Goal: Task Accomplishment & Management: Manage account settings

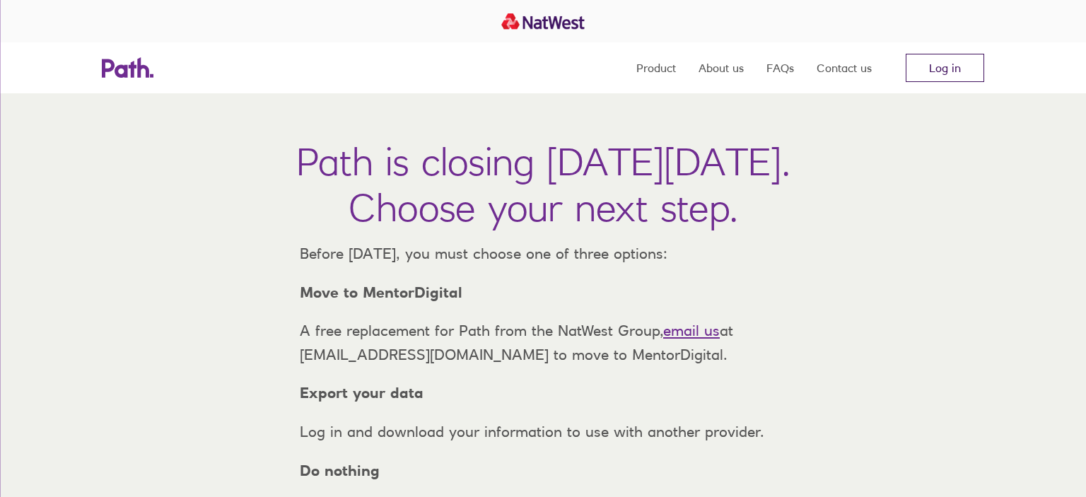
click at [953, 62] on link "Log in" at bounding box center [945, 68] width 78 height 28
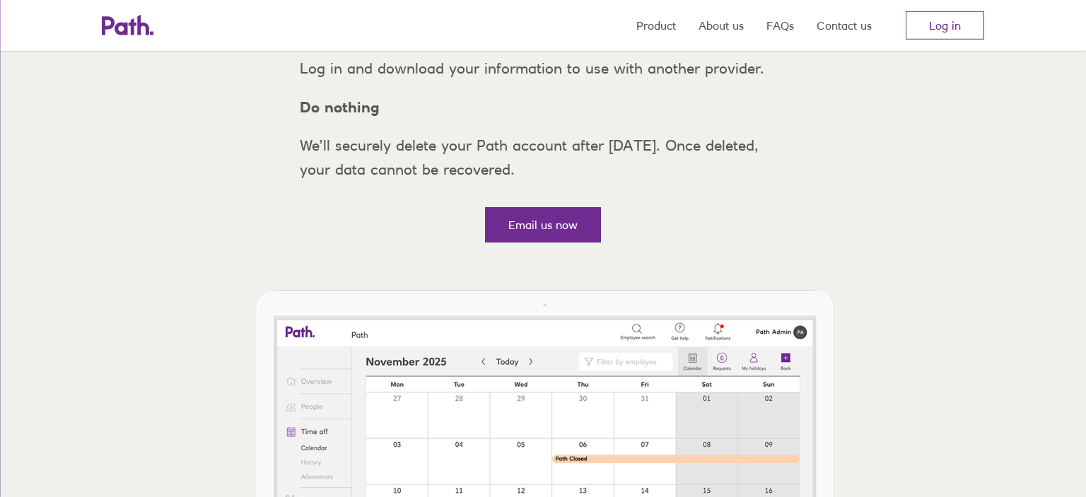
scroll to position [298, 0]
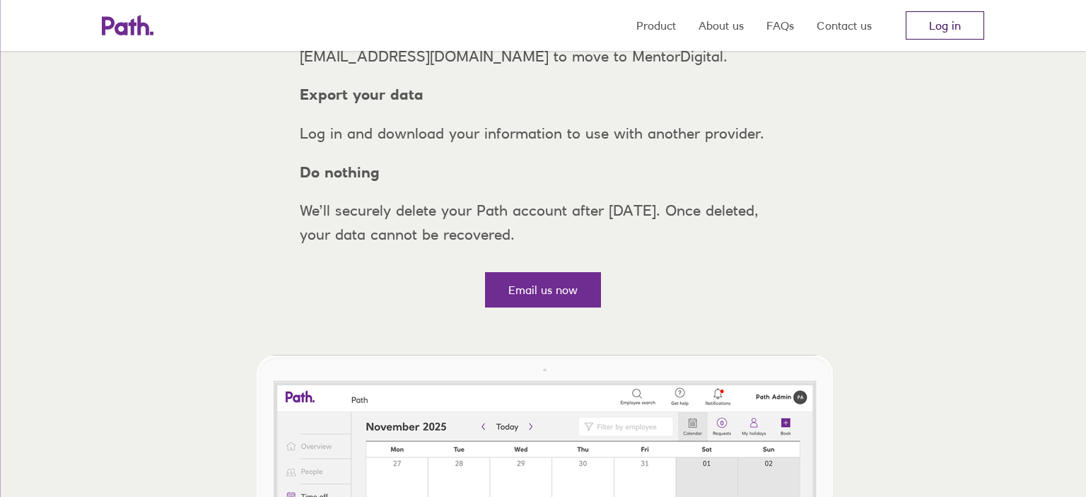
click at [937, 29] on link "Log in" at bounding box center [945, 25] width 78 height 28
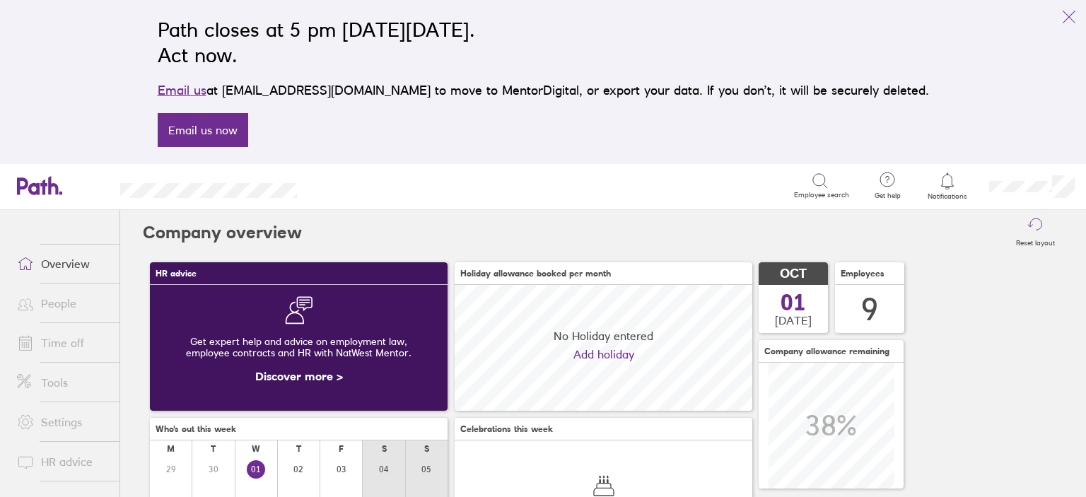
scroll to position [125, 298]
click at [72, 346] on link "Time off" at bounding box center [63, 343] width 114 height 28
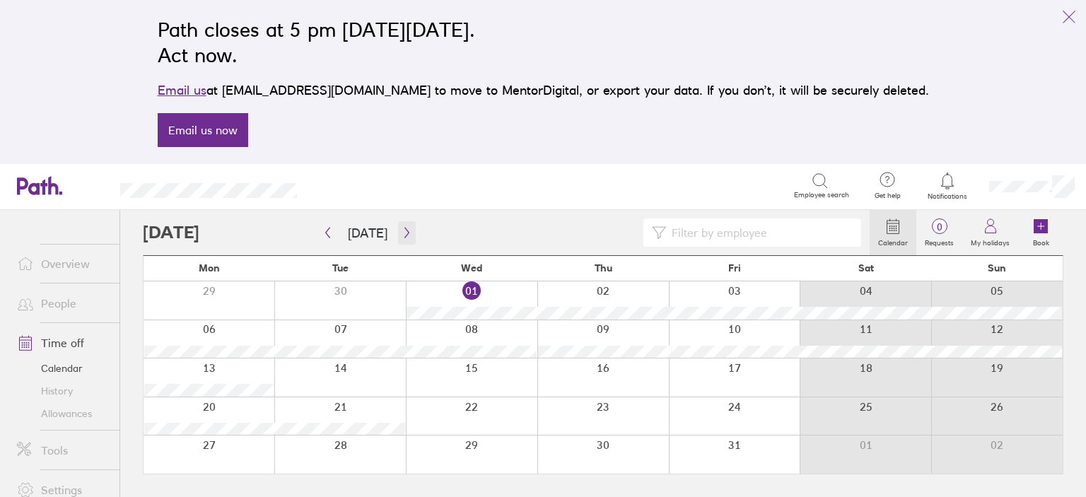
click at [408, 238] on button "button" at bounding box center [407, 232] width 18 height 23
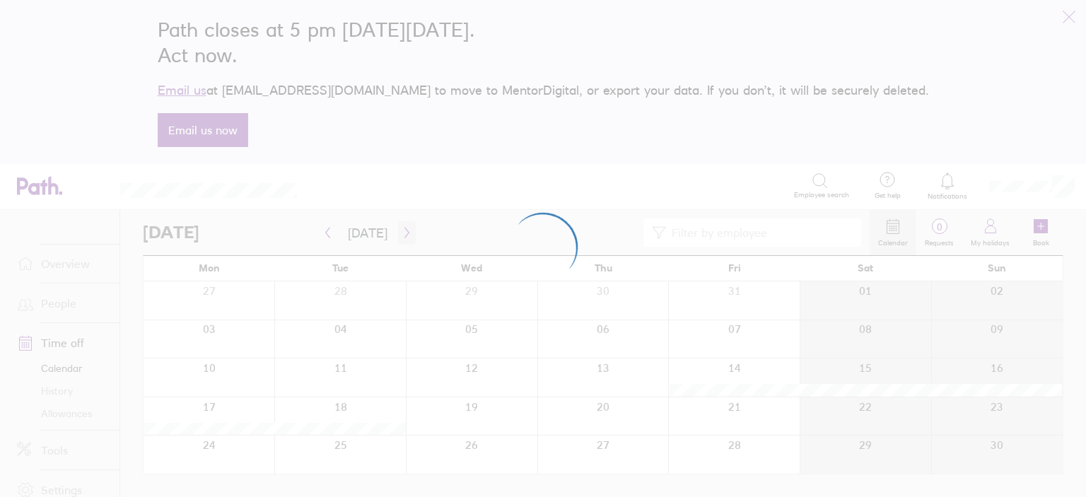
click at [408, 238] on div at bounding box center [543, 248] width 1086 height 497
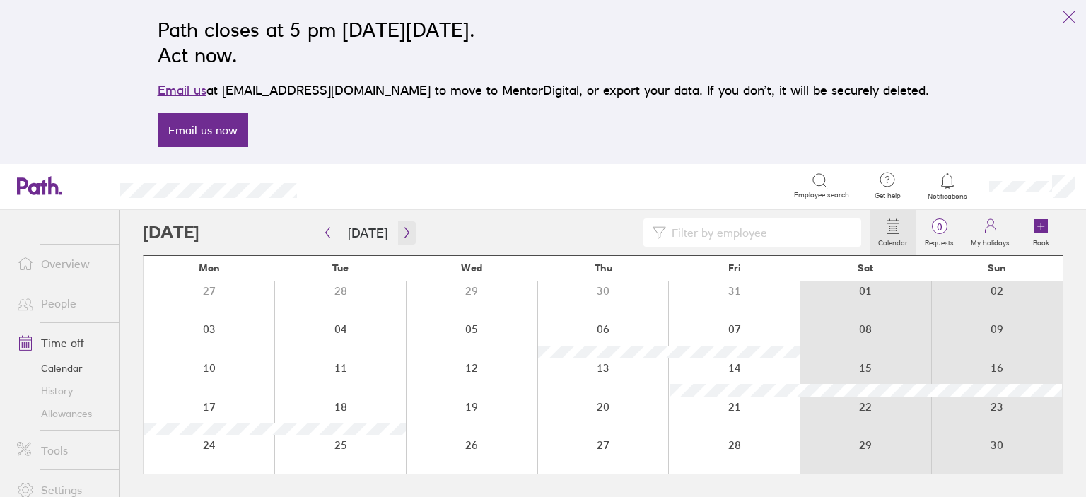
click at [402, 236] on icon "button" at bounding box center [407, 232] width 11 height 11
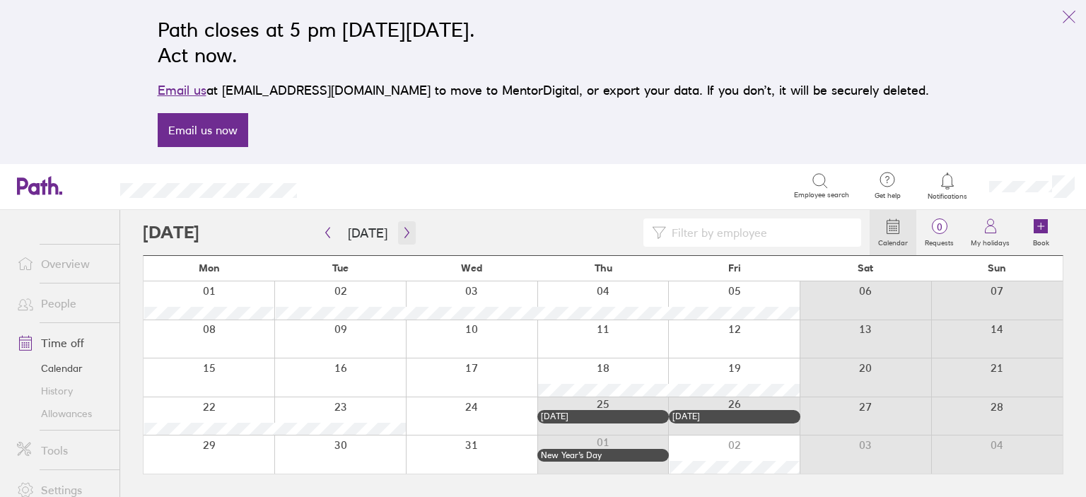
click at [407, 236] on icon "button" at bounding box center [407, 232] width 11 height 11
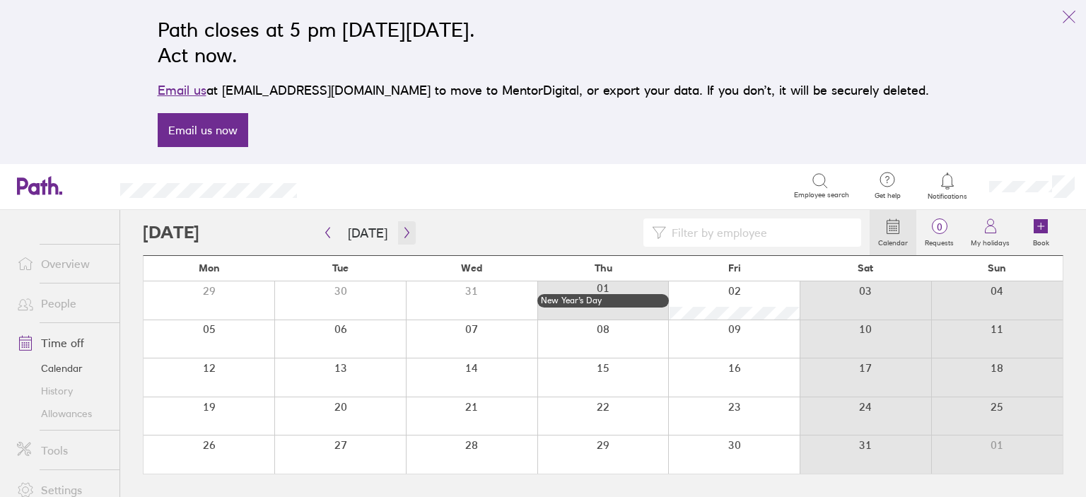
click at [406, 235] on icon "button" at bounding box center [407, 232] width 11 height 11
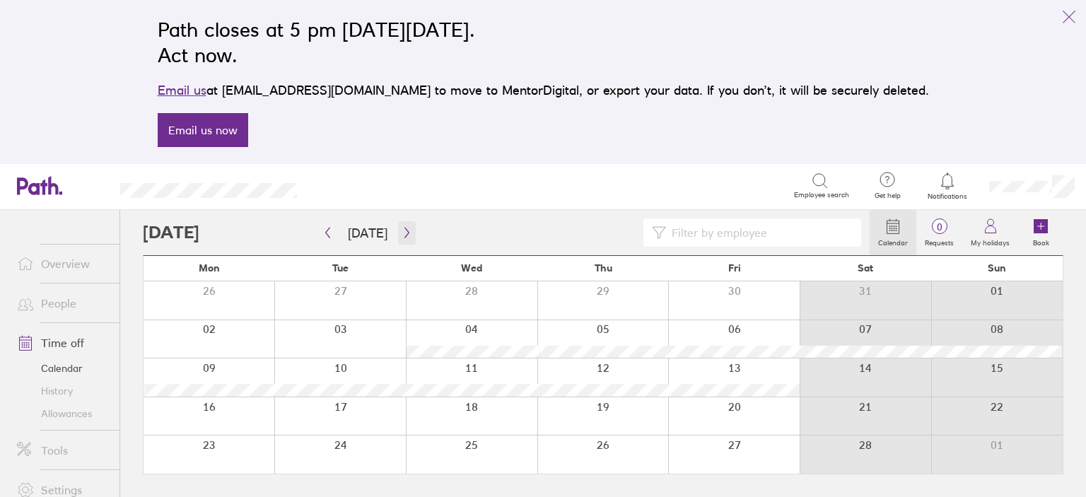
click at [406, 235] on icon "button" at bounding box center [407, 232] width 11 height 11
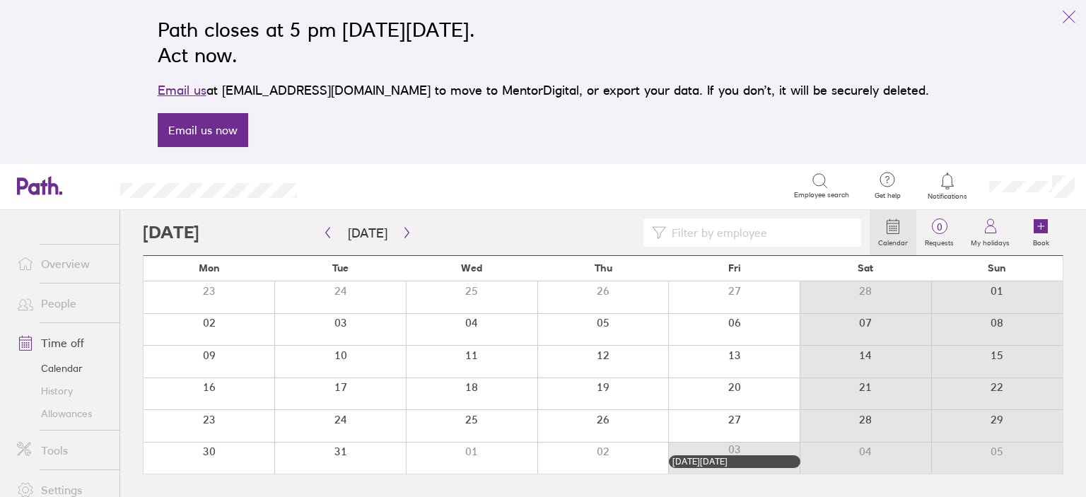
click at [725, 364] on div at bounding box center [733, 362] width 131 height 32
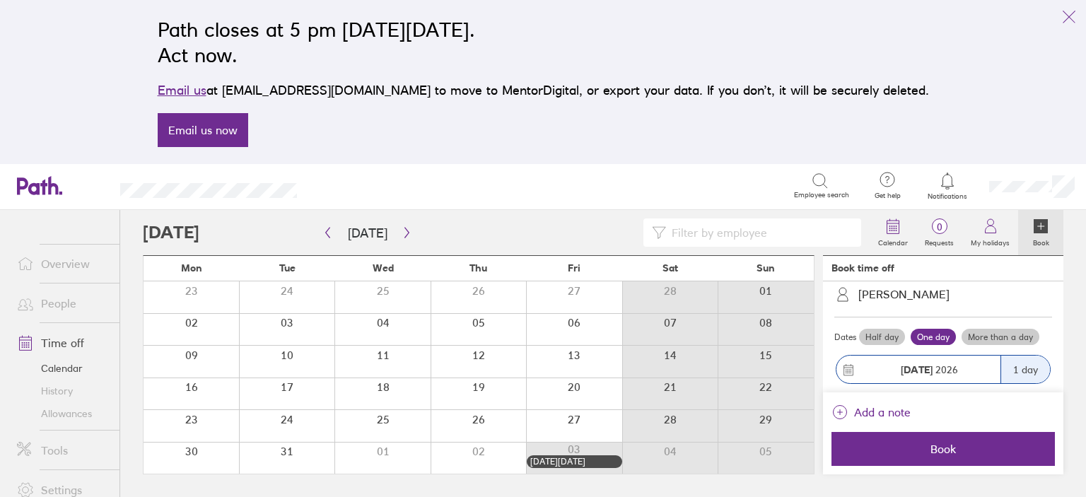
scroll to position [140, 0]
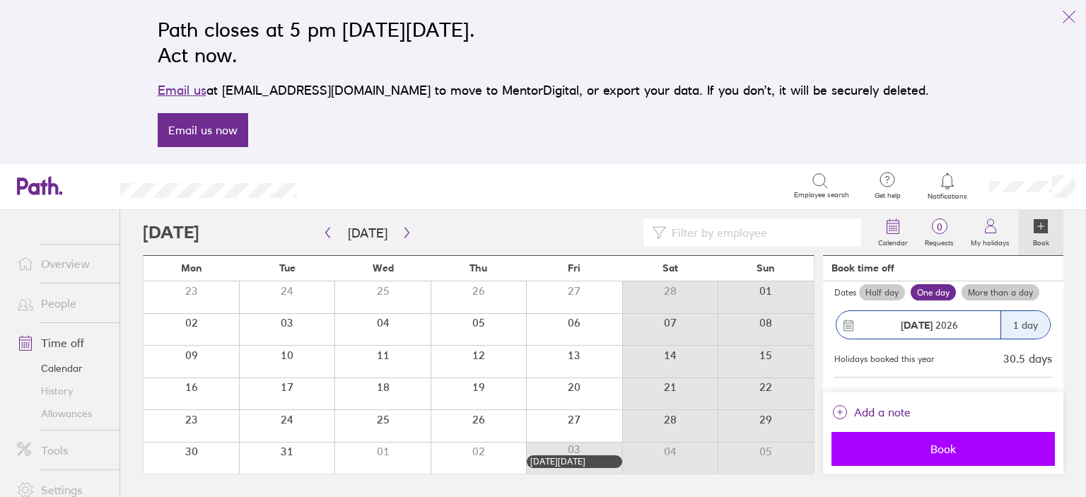
click at [954, 447] on span "Book" at bounding box center [943, 449] width 204 height 13
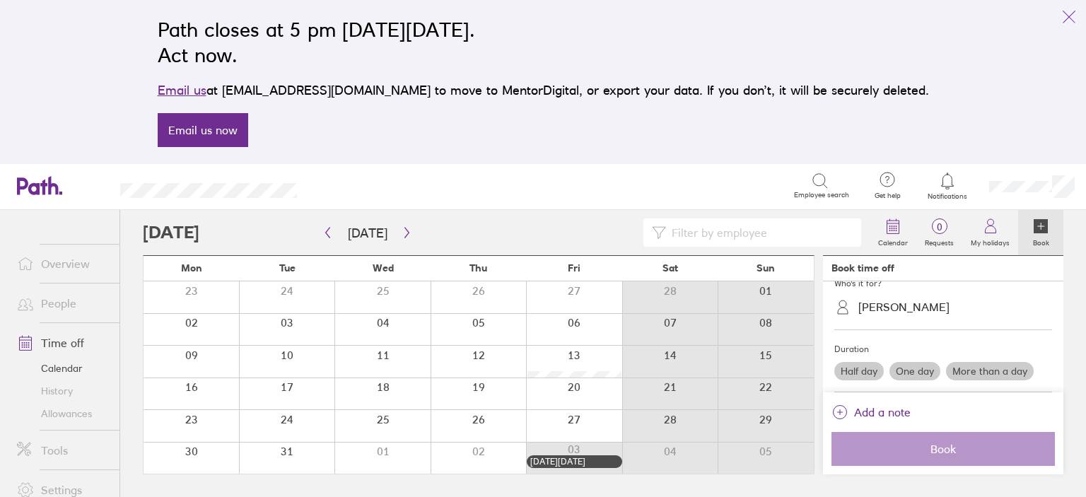
scroll to position [82, 0]
